Goal: Task Accomplishment & Management: Manage account settings

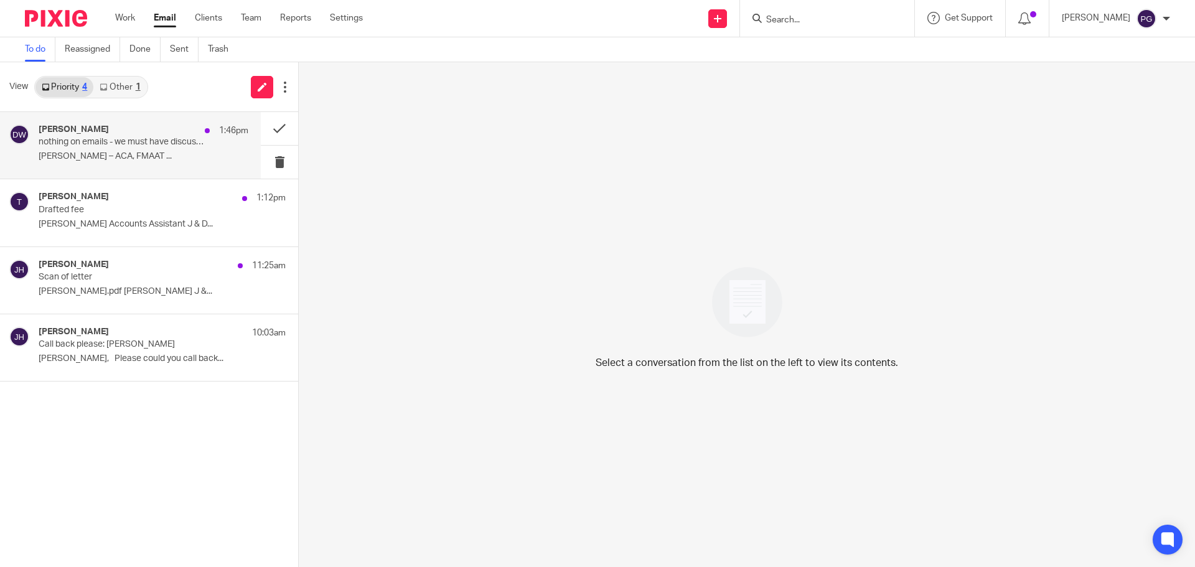
click at [146, 155] on p "[PERSON_NAME] – ACA, FMAAT ..." at bounding box center [144, 156] width 210 height 11
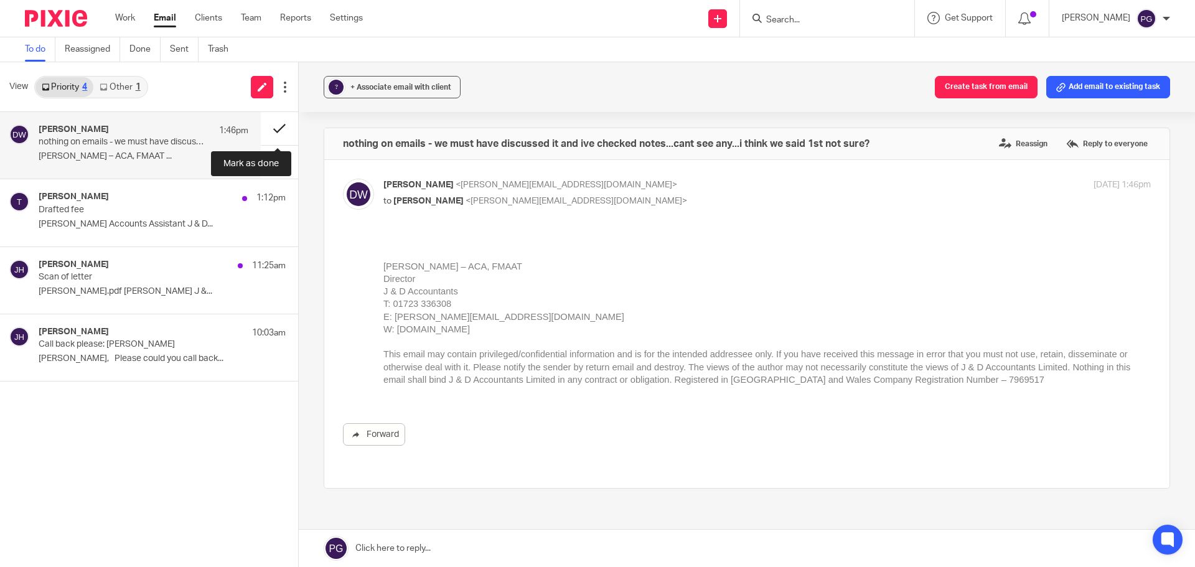
click at [278, 131] on button at bounding box center [279, 128] width 37 height 33
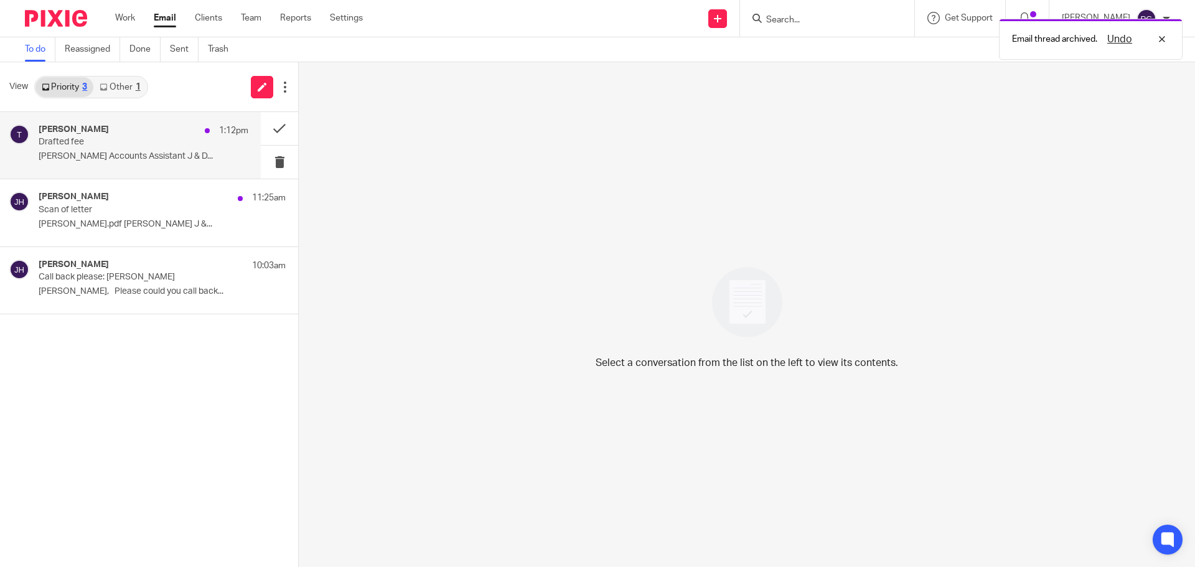
click at [147, 139] on p "Drafted fee" at bounding box center [123, 142] width 168 height 11
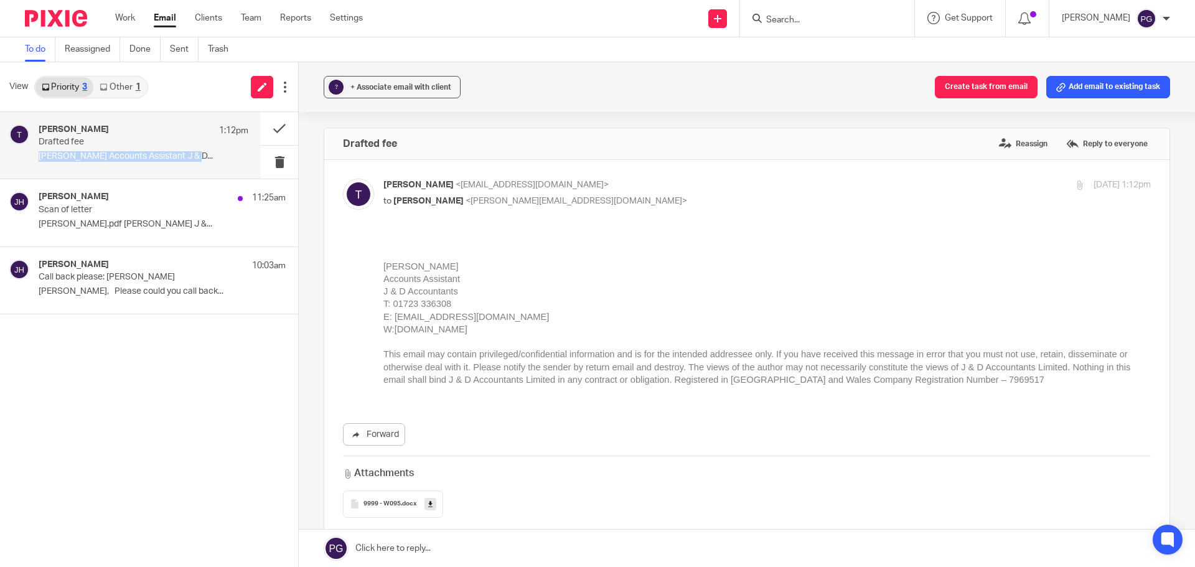
drag, startPoint x: 191, startPoint y: 138, endPoint x: 191, endPoint y: 151, distance: 12.5
click at [191, 161] on div "[PERSON_NAME] 1:12pm Drafted fee [PERSON_NAME] Accounts Assistant J & D..." at bounding box center [144, 146] width 210 height 42
click at [113, 136] on div "Tian 1:12pm" at bounding box center [144, 131] width 210 height 12
click at [271, 133] on button at bounding box center [279, 128] width 37 height 33
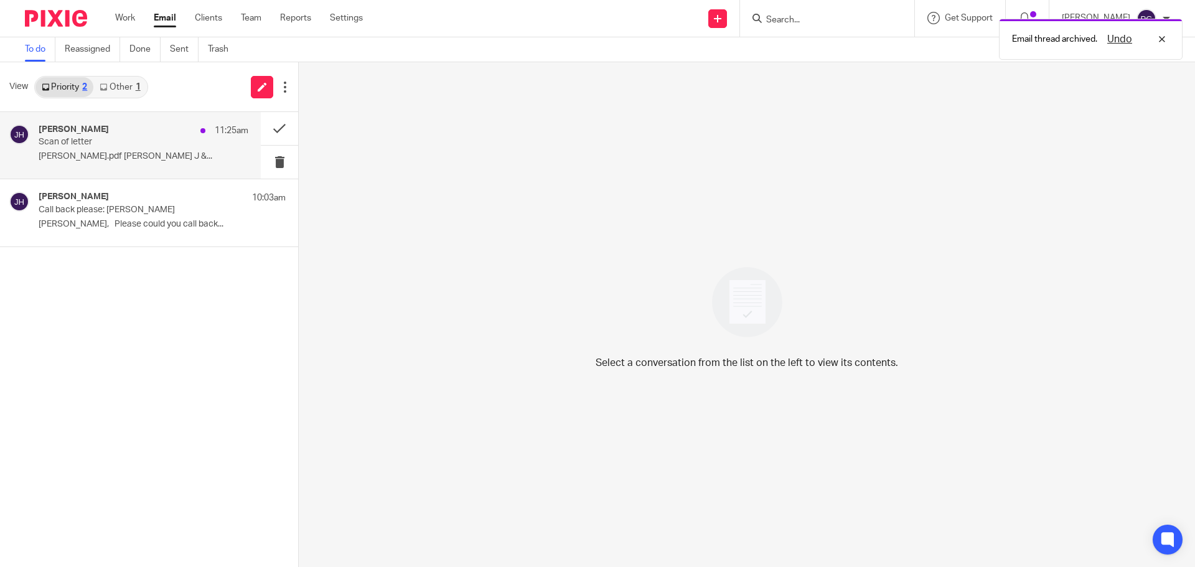
click at [103, 139] on p "Scan of letter" at bounding box center [123, 142] width 168 height 11
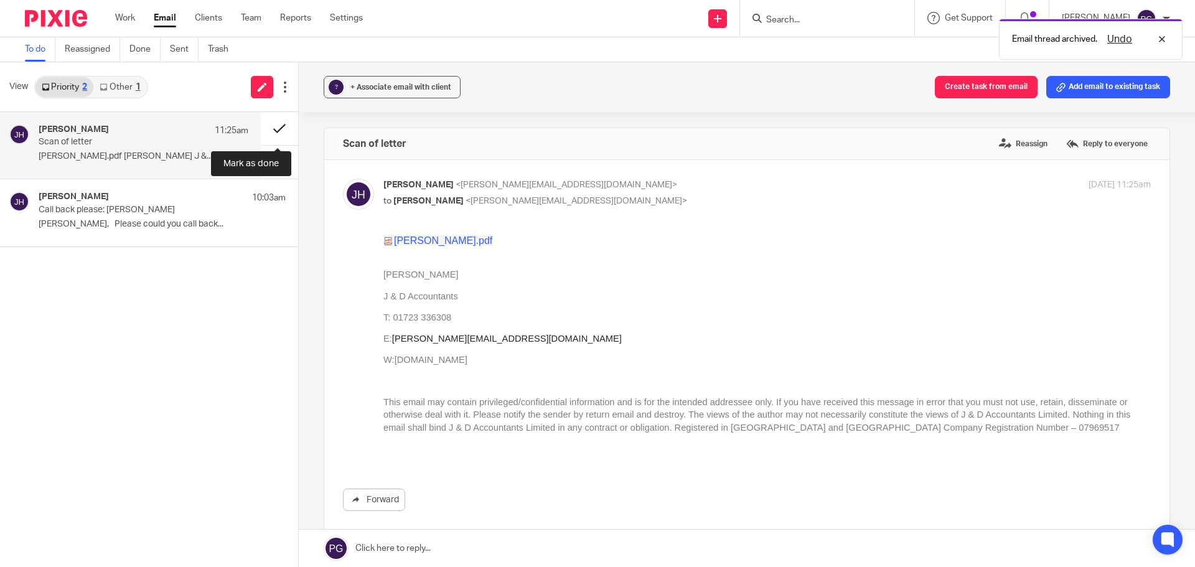
click at [283, 126] on button at bounding box center [279, 128] width 37 height 33
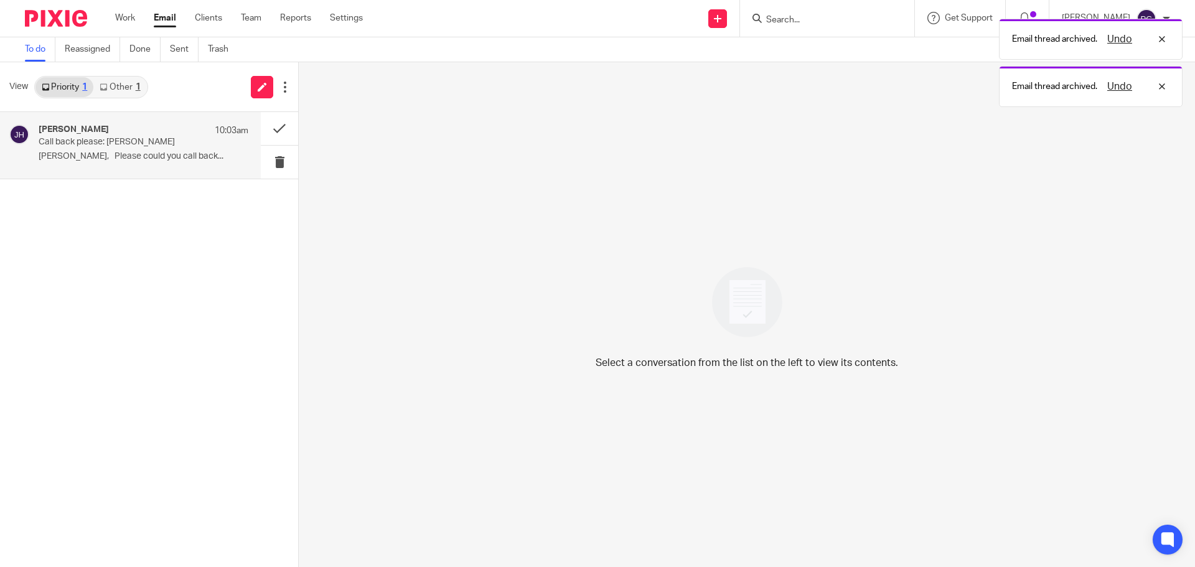
click at [131, 154] on p "[PERSON_NAME], Please could you call back..." at bounding box center [144, 156] width 210 height 11
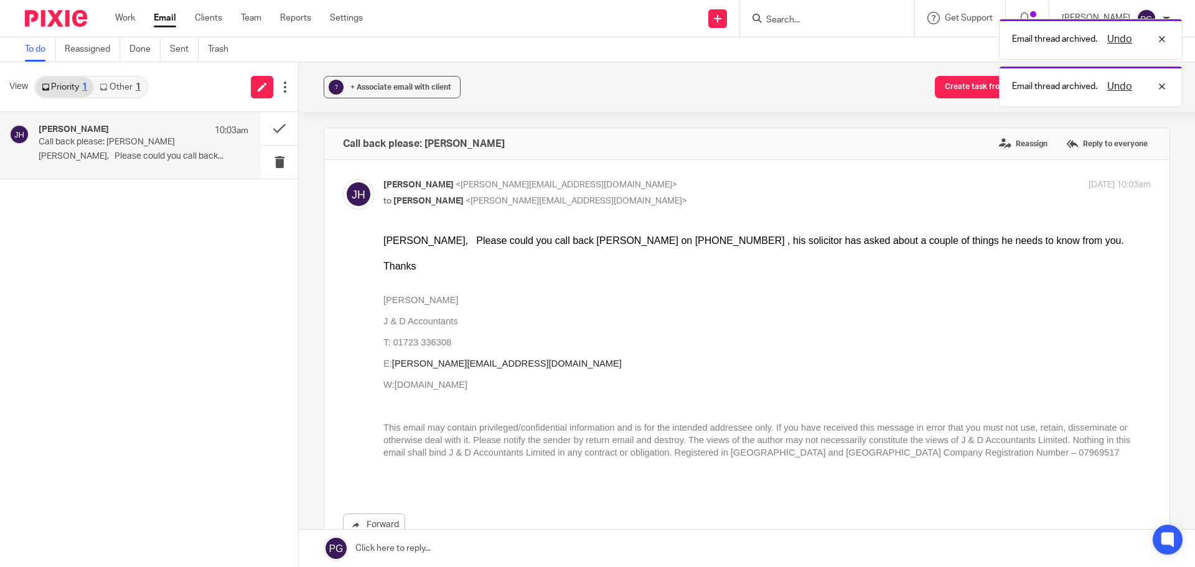
click at [129, 78] on link "Other 1" at bounding box center [119, 87] width 53 height 20
click at [100, 149] on div "[PERSON_NAME][EMAIL_ADDRESS][DOMAIN_NAME], Me [DATE] VAT Good afternoon [PERSON…" at bounding box center [144, 146] width 210 height 42
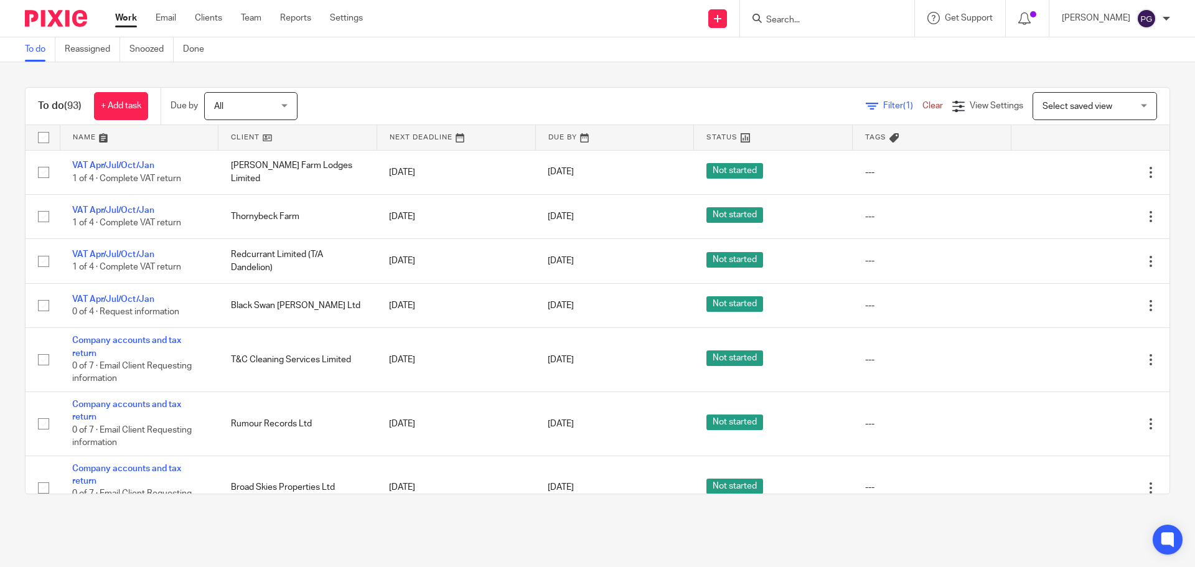
click at [176, 11] on div "Work Email Clients Team Reports Settings Work Email Clients Team Reports Settin…" at bounding box center [242, 18] width 279 height 37
click at [175, 14] on link "Email" at bounding box center [166, 18] width 21 height 12
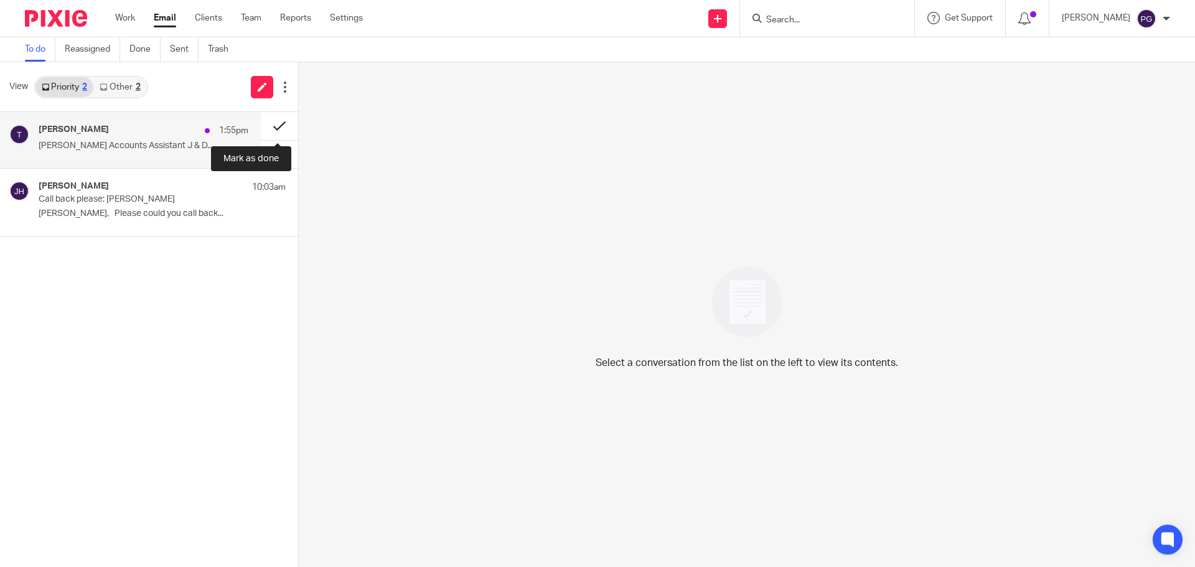
click at [284, 125] on button at bounding box center [279, 126] width 37 height 28
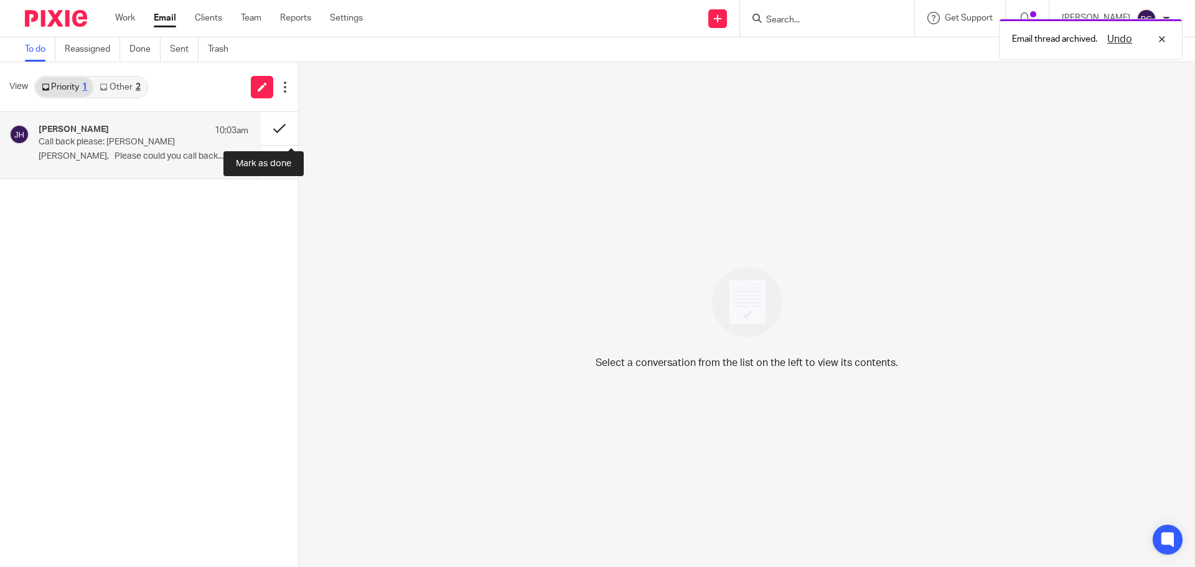
click at [288, 127] on button at bounding box center [279, 128] width 37 height 33
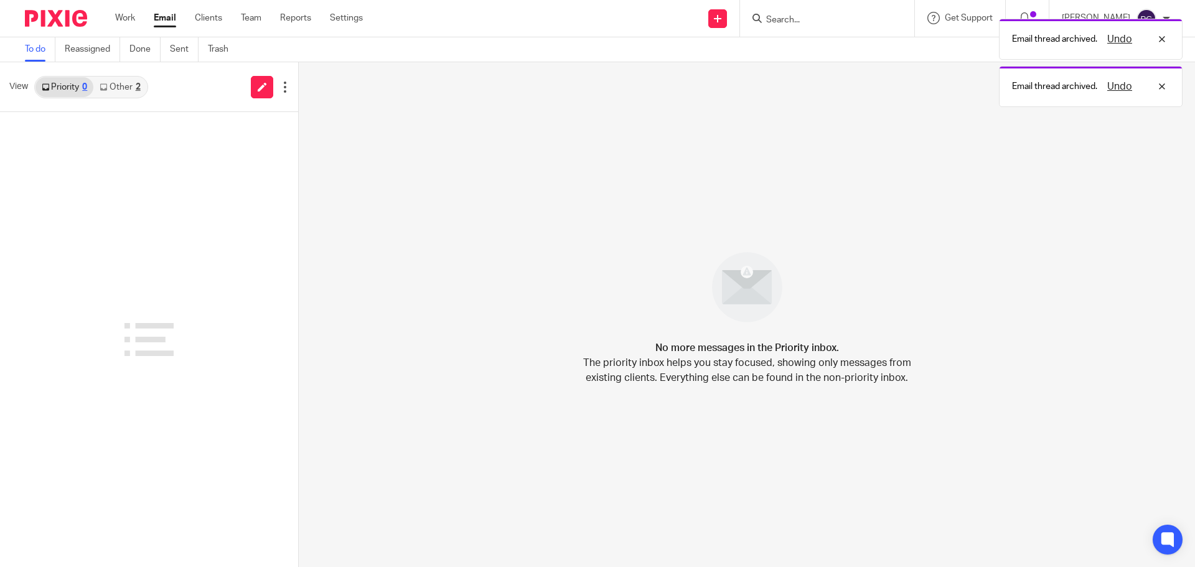
click at [142, 91] on link "Other 2" at bounding box center [119, 87] width 53 height 20
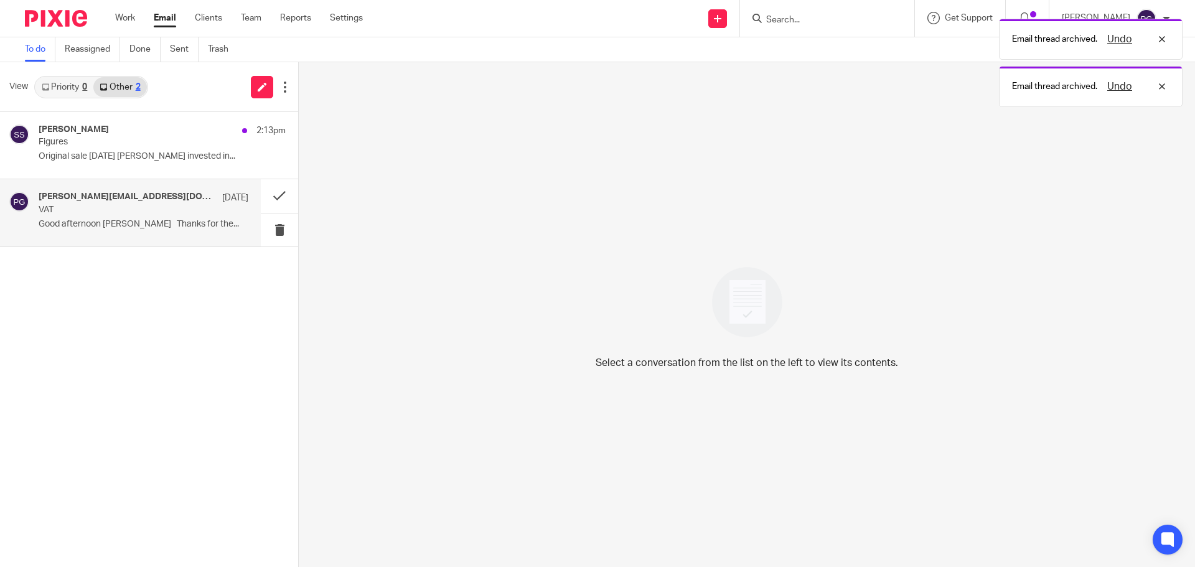
click at [166, 206] on p "VAT" at bounding box center [123, 210] width 168 height 11
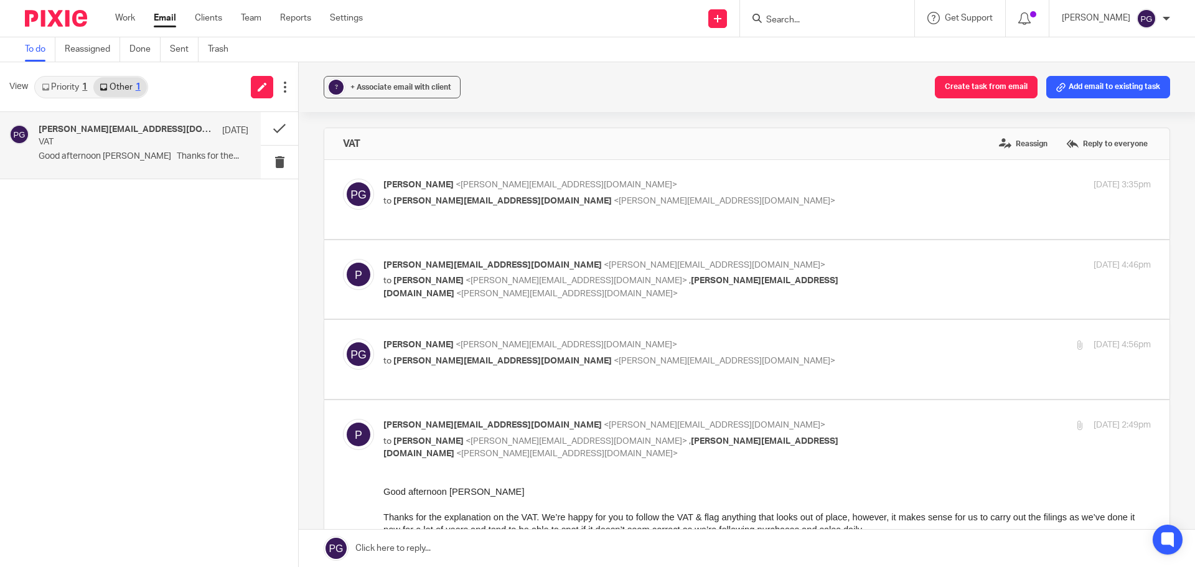
click at [69, 91] on link "Priority 1" at bounding box center [64, 87] width 58 height 20
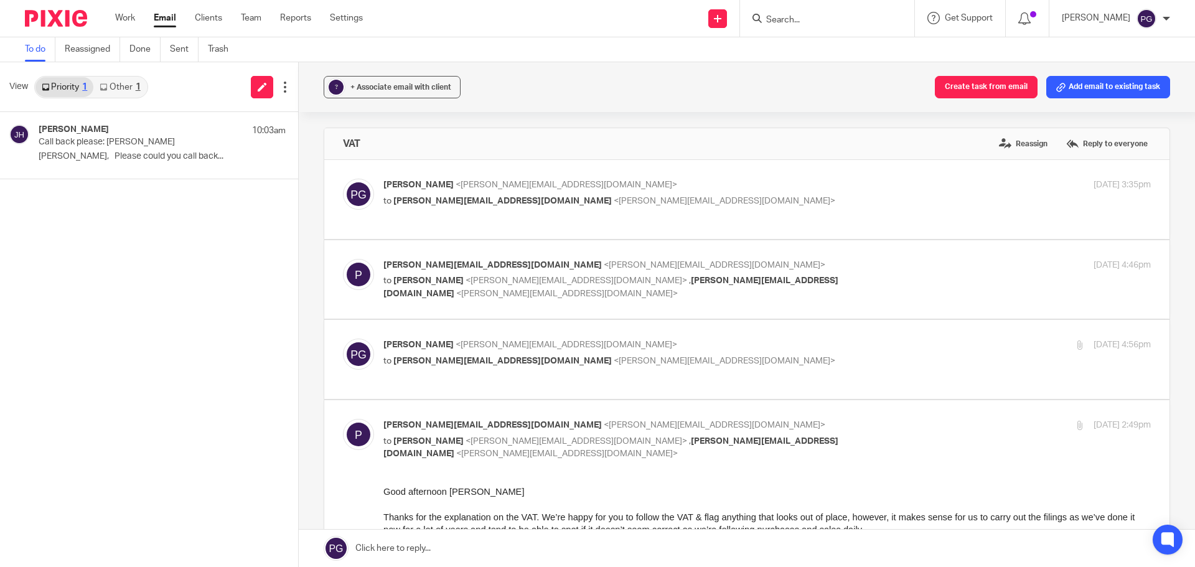
click at [123, 84] on link "Other 1" at bounding box center [119, 87] width 53 height 20
